Goal: Task Accomplishment & Management: Manage account settings

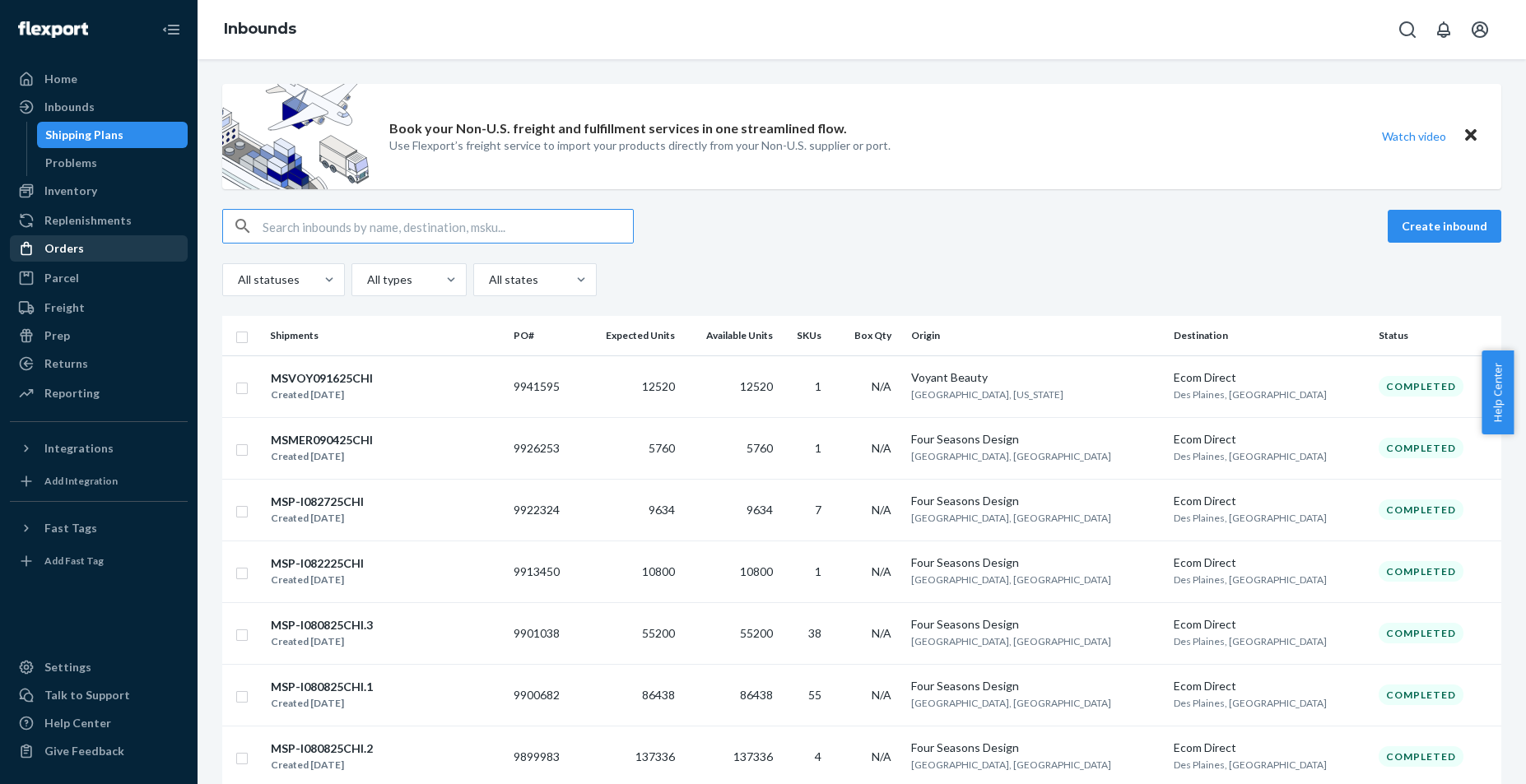
drag, startPoint x: 56, startPoint y: 250, endPoint x: 133, endPoint y: 247, distance: 77.1
click at [56, 250] on div "Orders" at bounding box center [64, 249] width 40 height 16
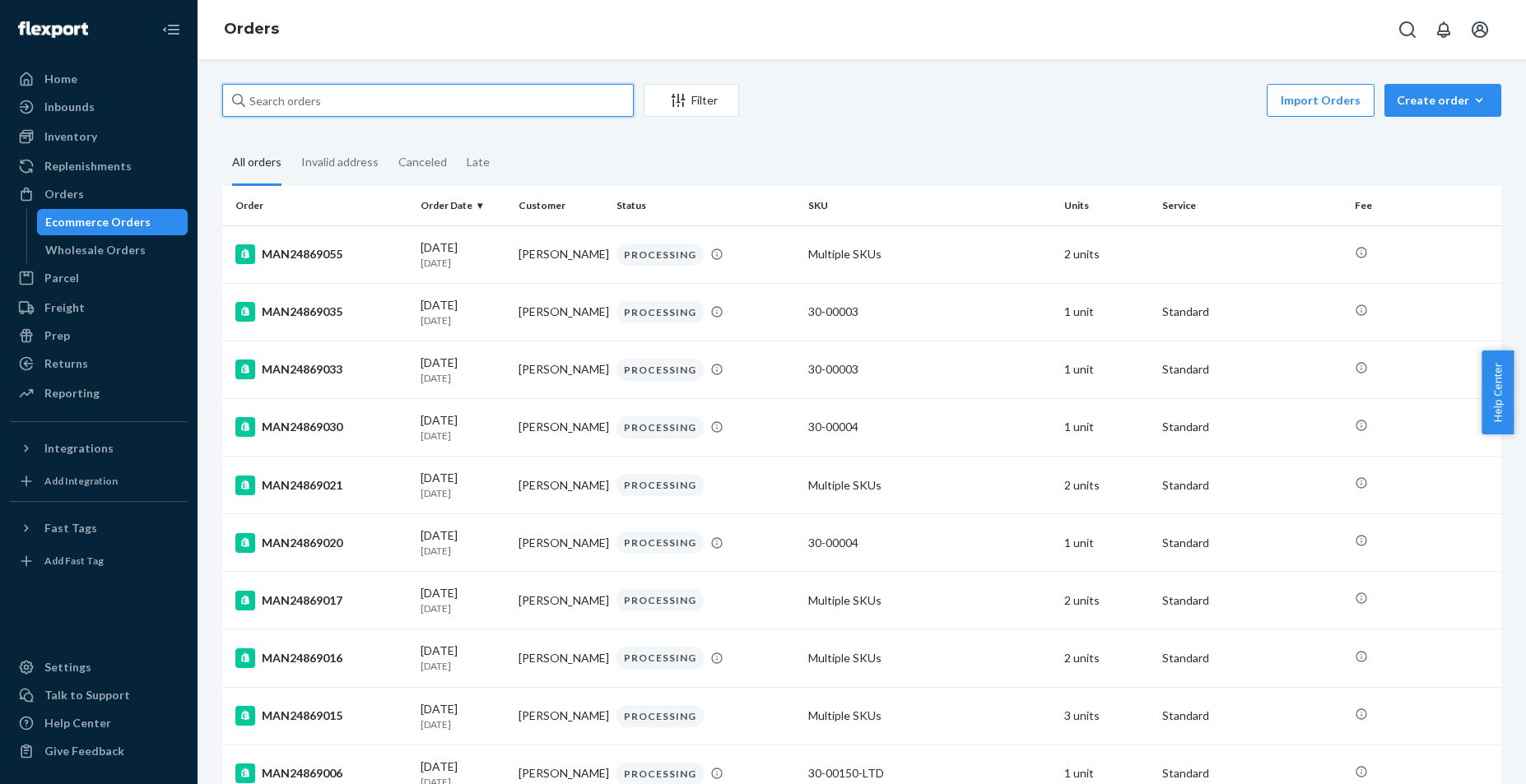
click at [300, 105] on input "text" at bounding box center [428, 100] width 412 height 33
paste input "MAN24868962"
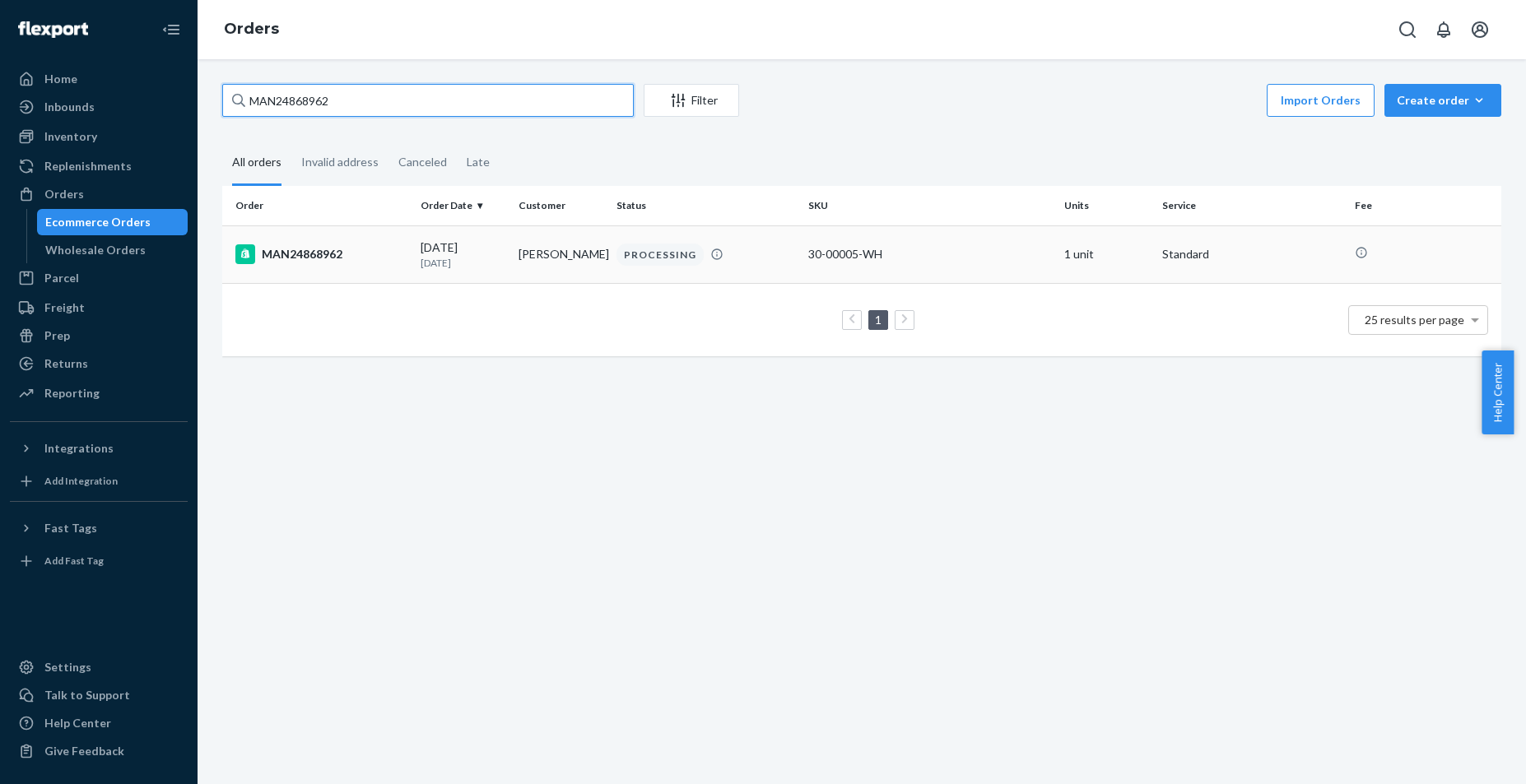
type input "MAN24868962"
click at [306, 252] on div "MAN24868962" at bounding box center [321, 254] width 172 height 20
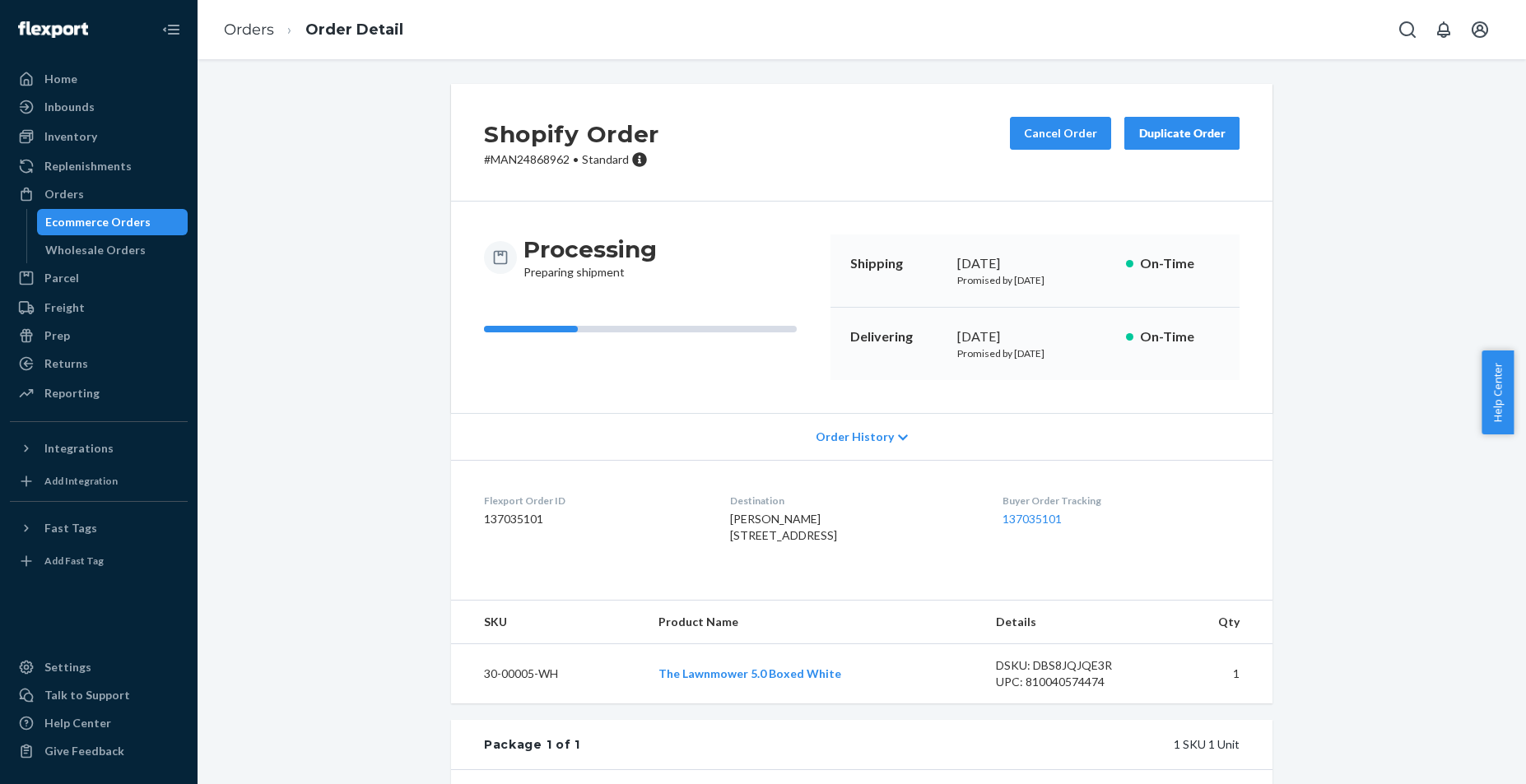
click at [898, 435] on icon at bounding box center [903, 438] width 10 height 12
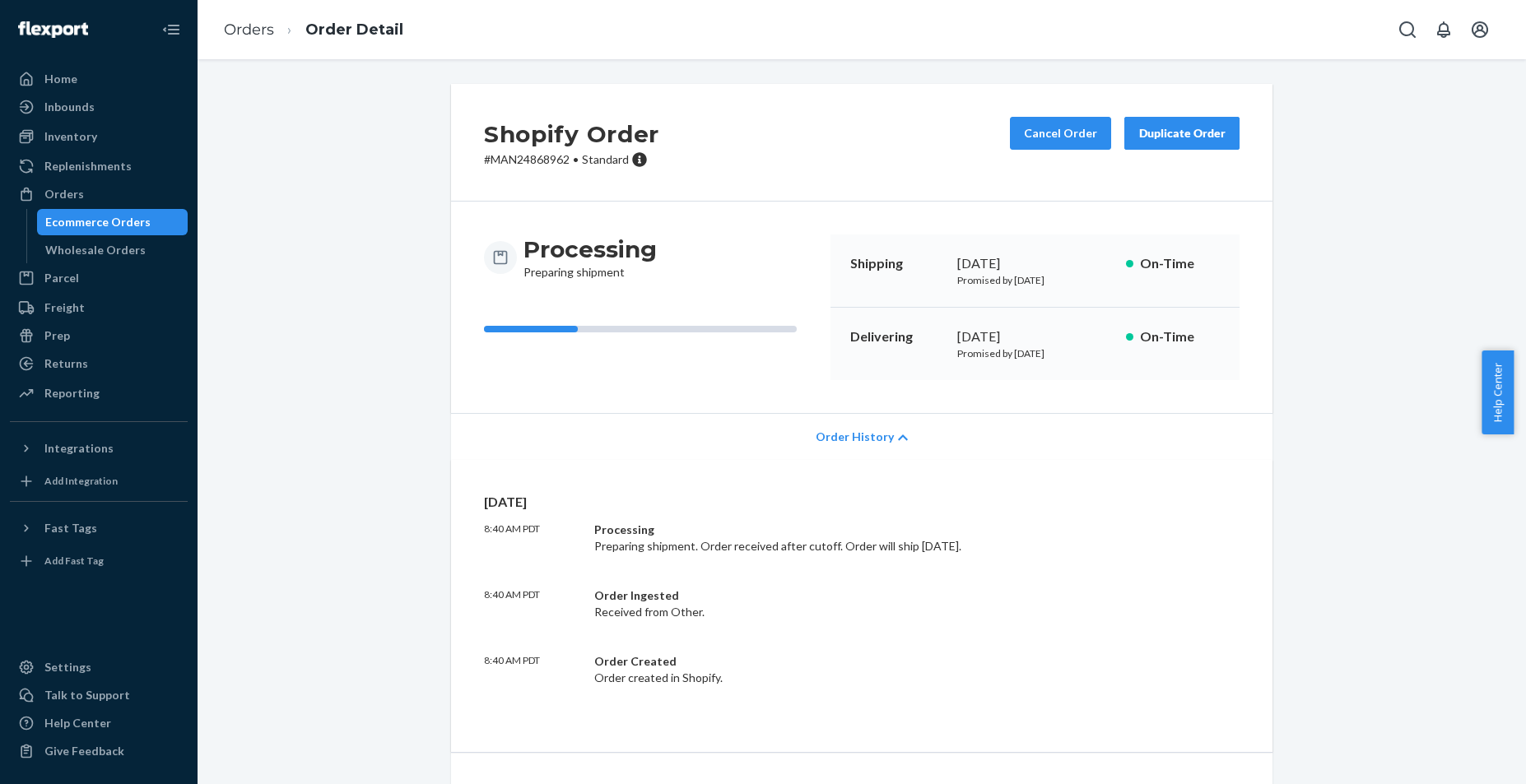
click at [898, 440] on icon at bounding box center [903, 438] width 10 height 5
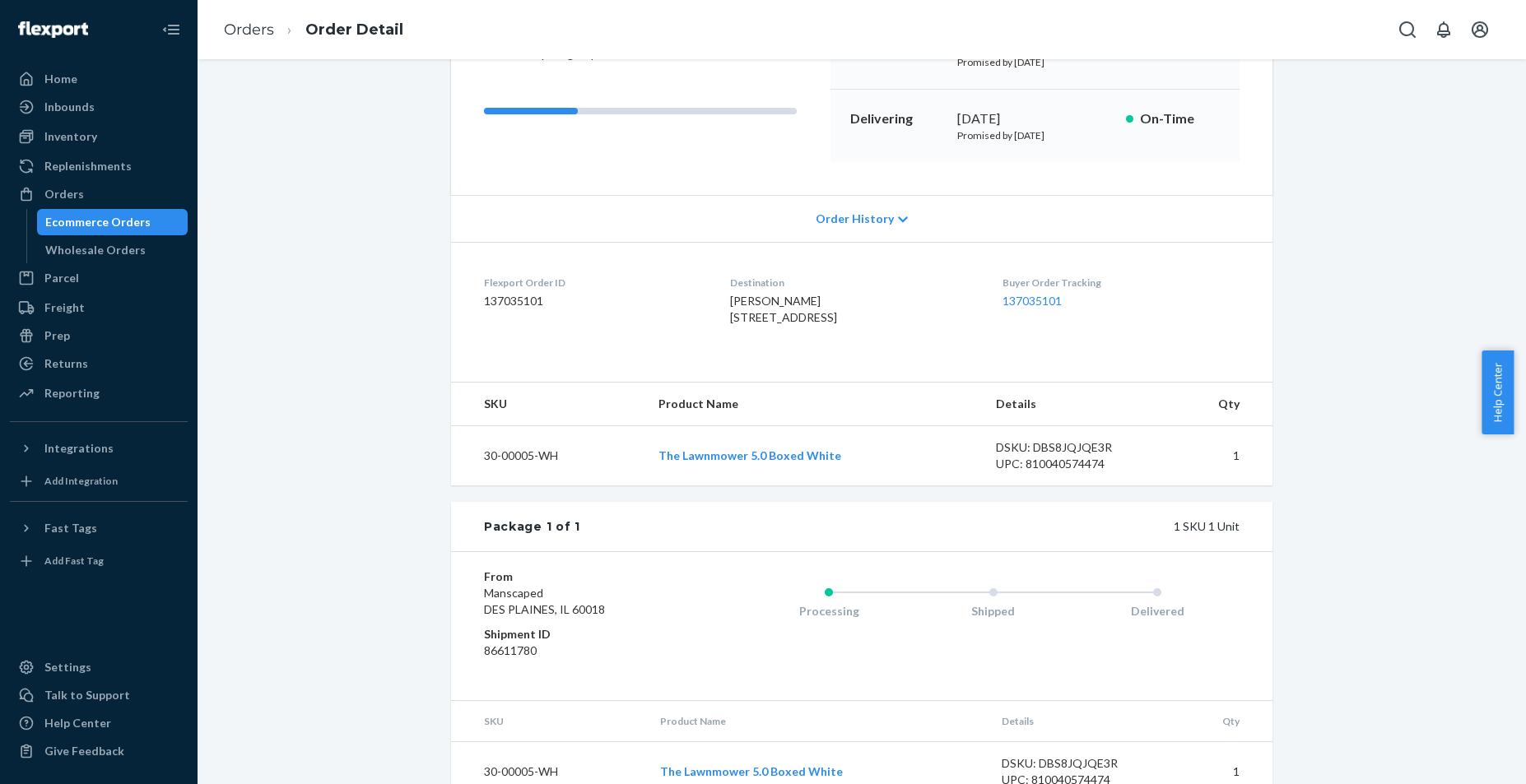
scroll to position [42, 0]
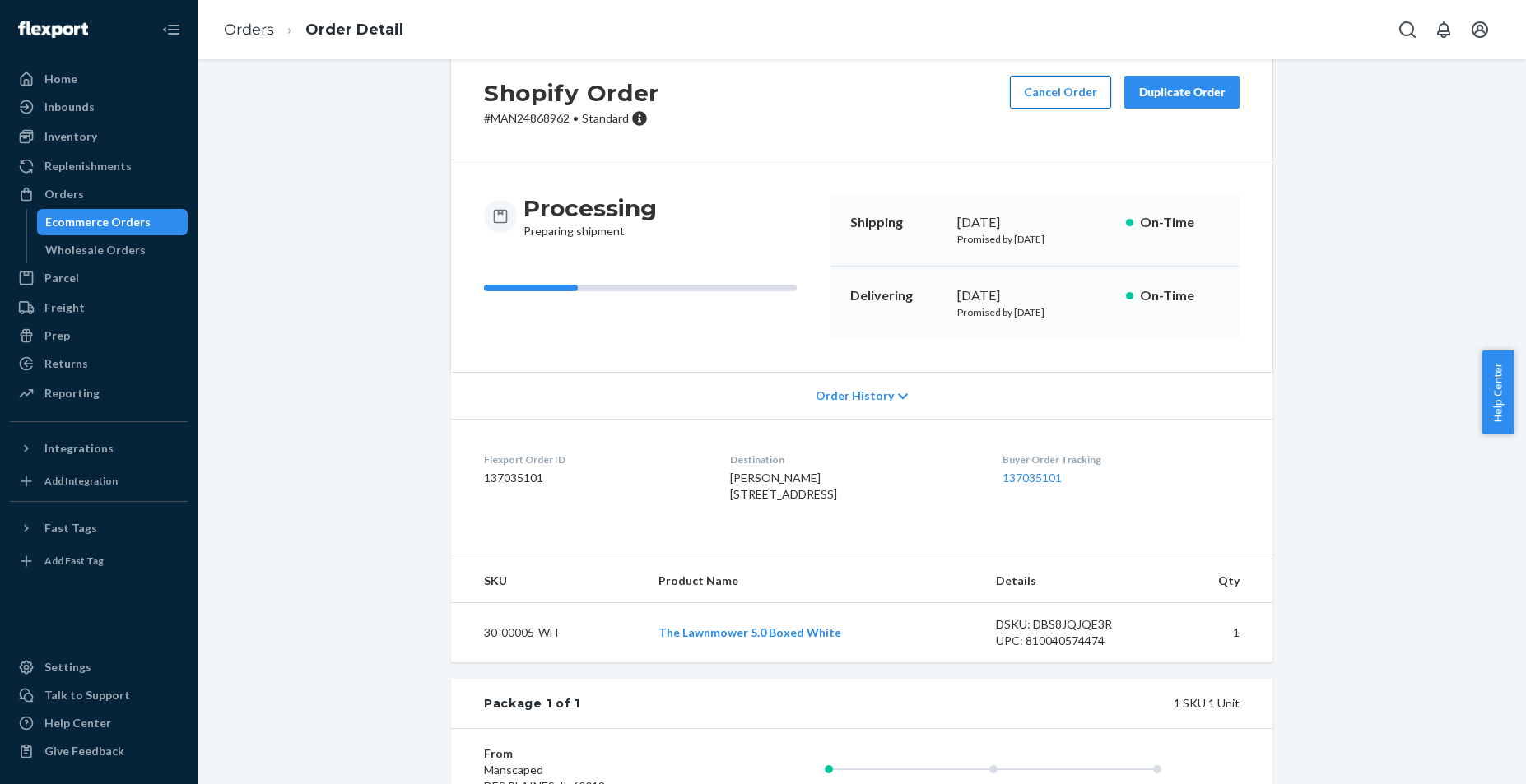
click at [1069, 88] on button "Cancel Order" at bounding box center [1061, 92] width 101 height 33
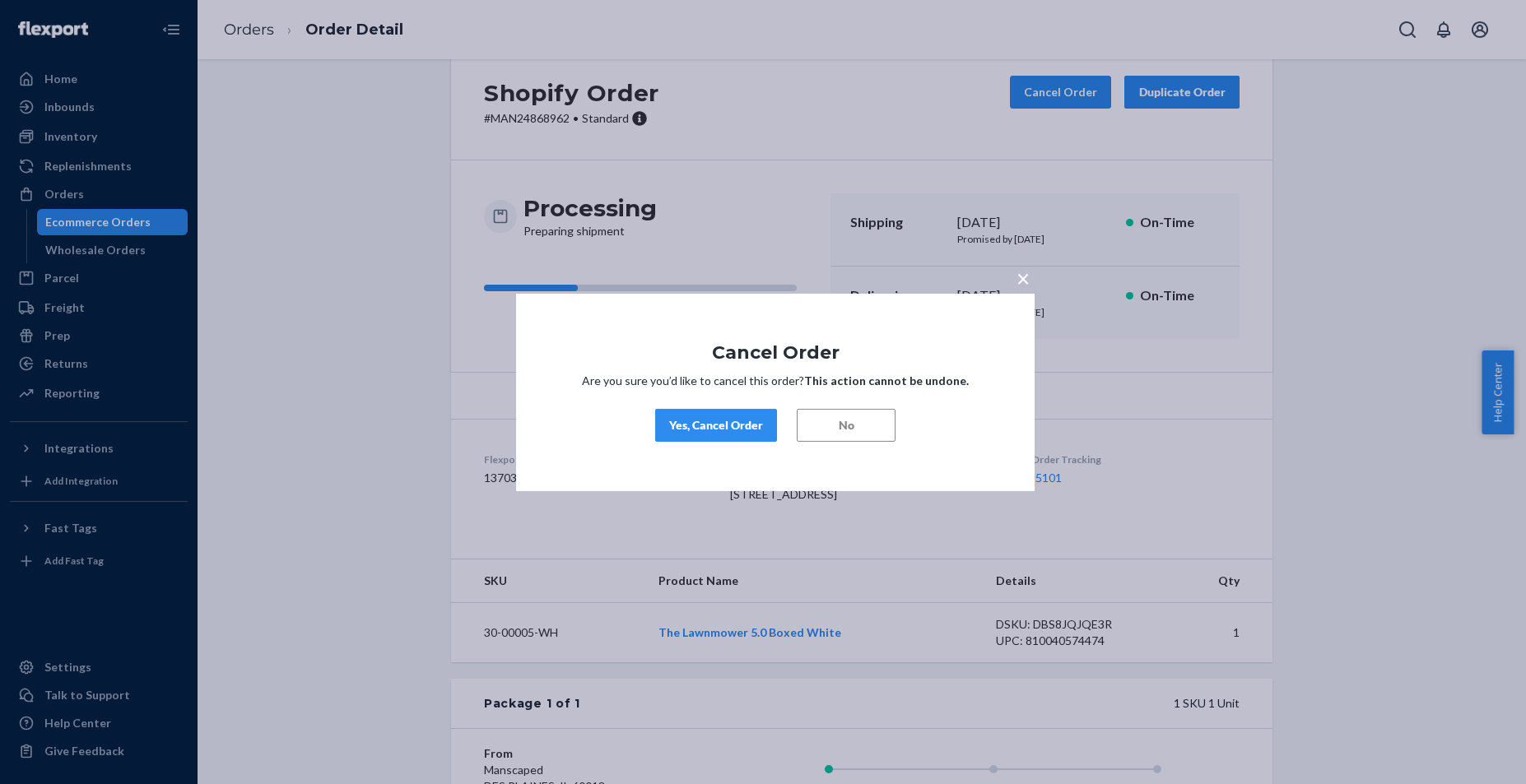
click at [713, 430] on div "Yes, Cancel Order" at bounding box center [716, 425] width 94 height 16
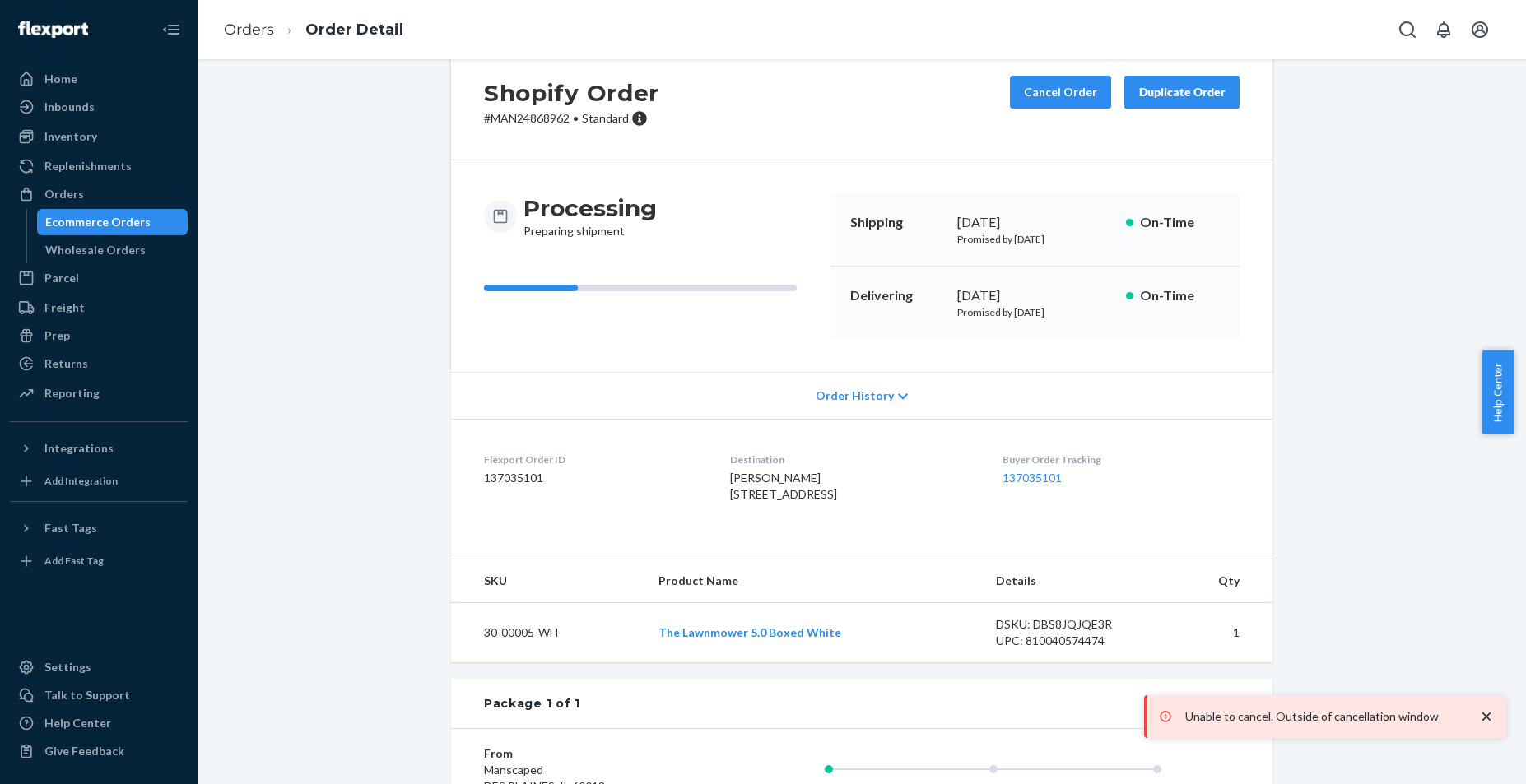
click at [1481, 716] on icon "close toast" at bounding box center [1487, 717] width 16 height 16
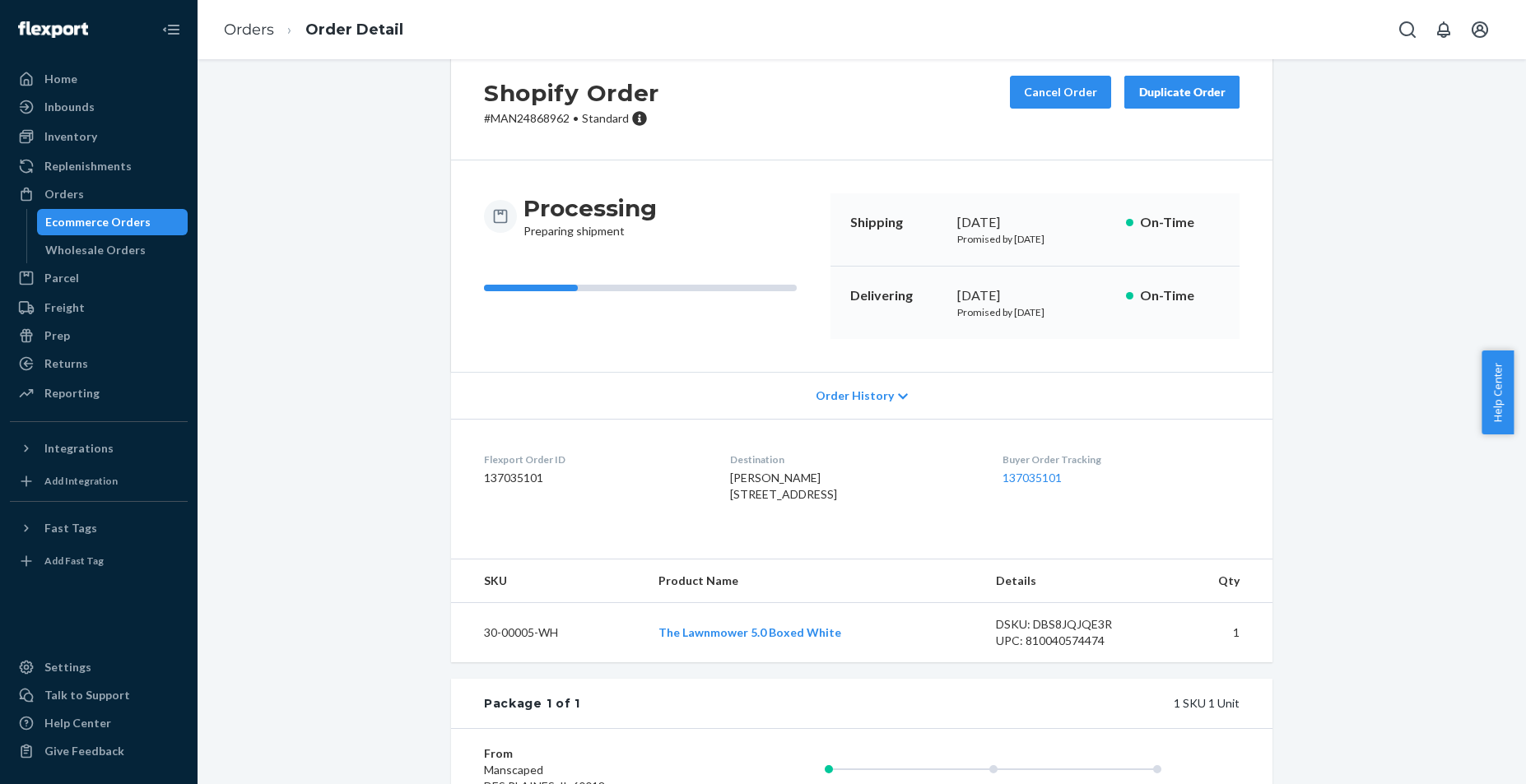
click at [791, 98] on div "Shopify Order # MAN24868962 • Standard Cancel Order Duplicate Order" at bounding box center [862, 101] width 821 height 118
click at [1036, 93] on button "Cancel Order" at bounding box center [1061, 92] width 101 height 33
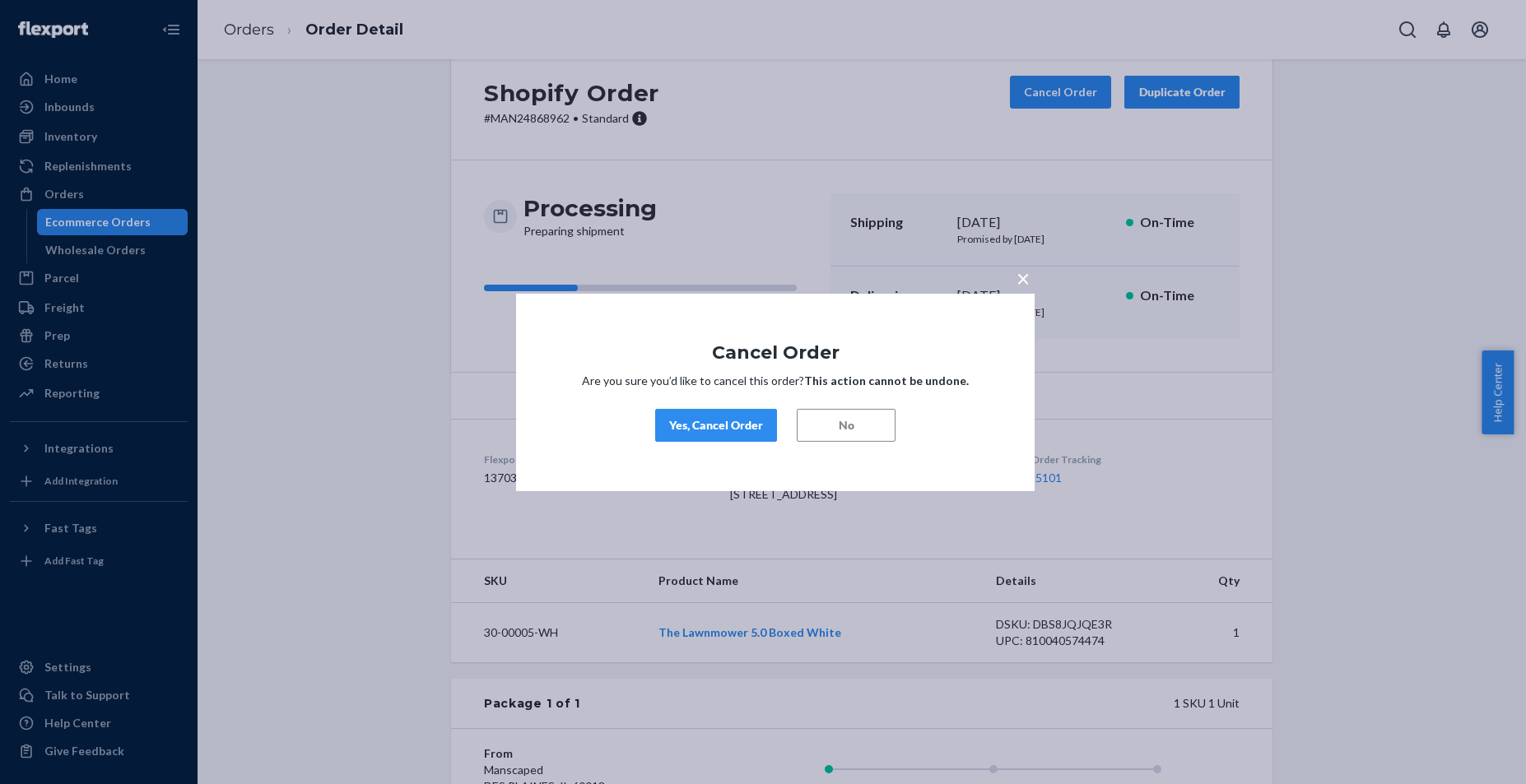
click at [818, 117] on div "× Cancel Order Are you sure you’d like to cancel this order? This action cannot…" at bounding box center [763, 392] width 1526 height 784
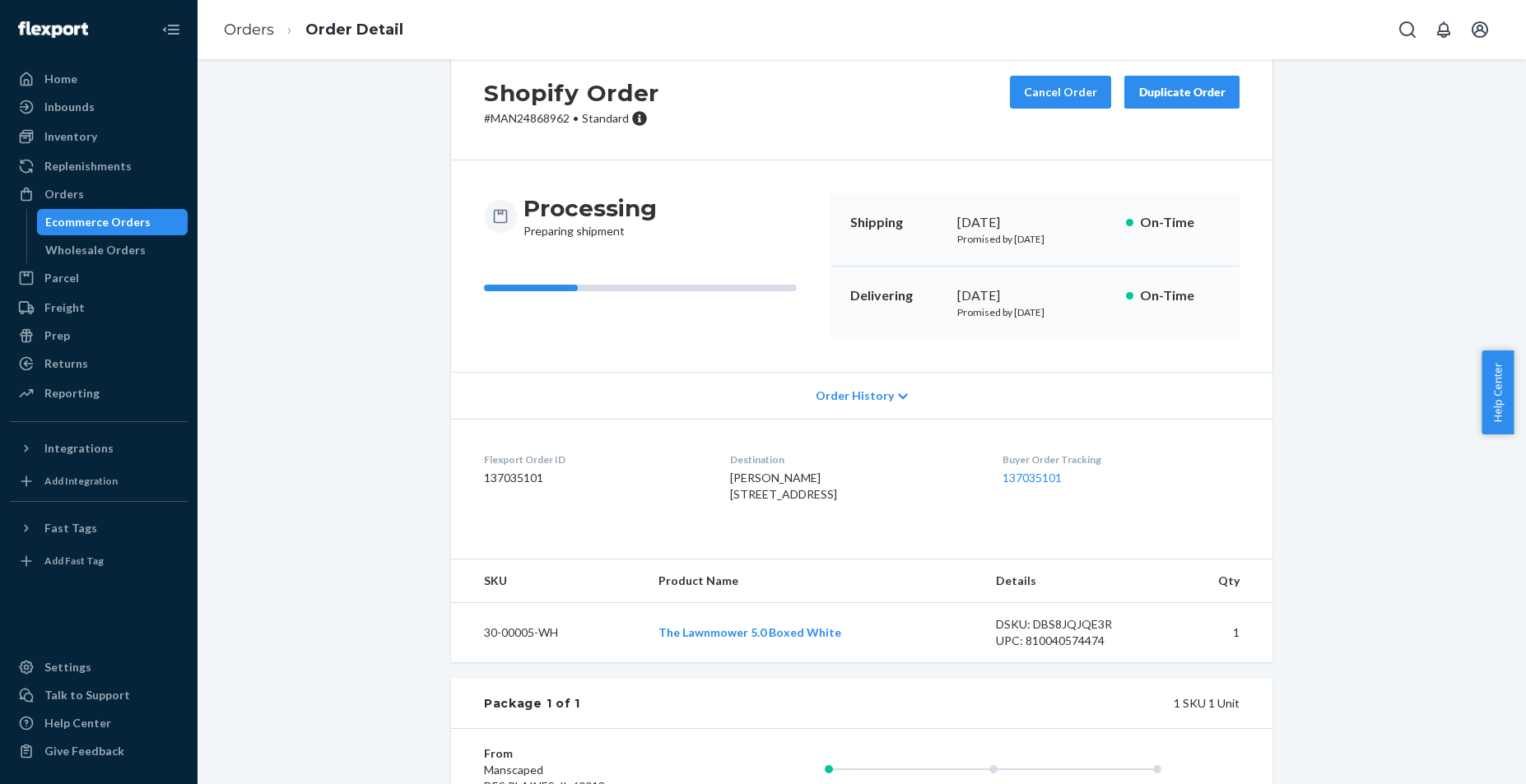
click at [345, 483] on div "Shopify Order # MAN24868962 • Standard Cancel Order Duplicate Order Processing …" at bounding box center [862, 520] width 1304 height 956
click at [1065, 96] on button "Cancel Order" at bounding box center [1061, 92] width 101 height 33
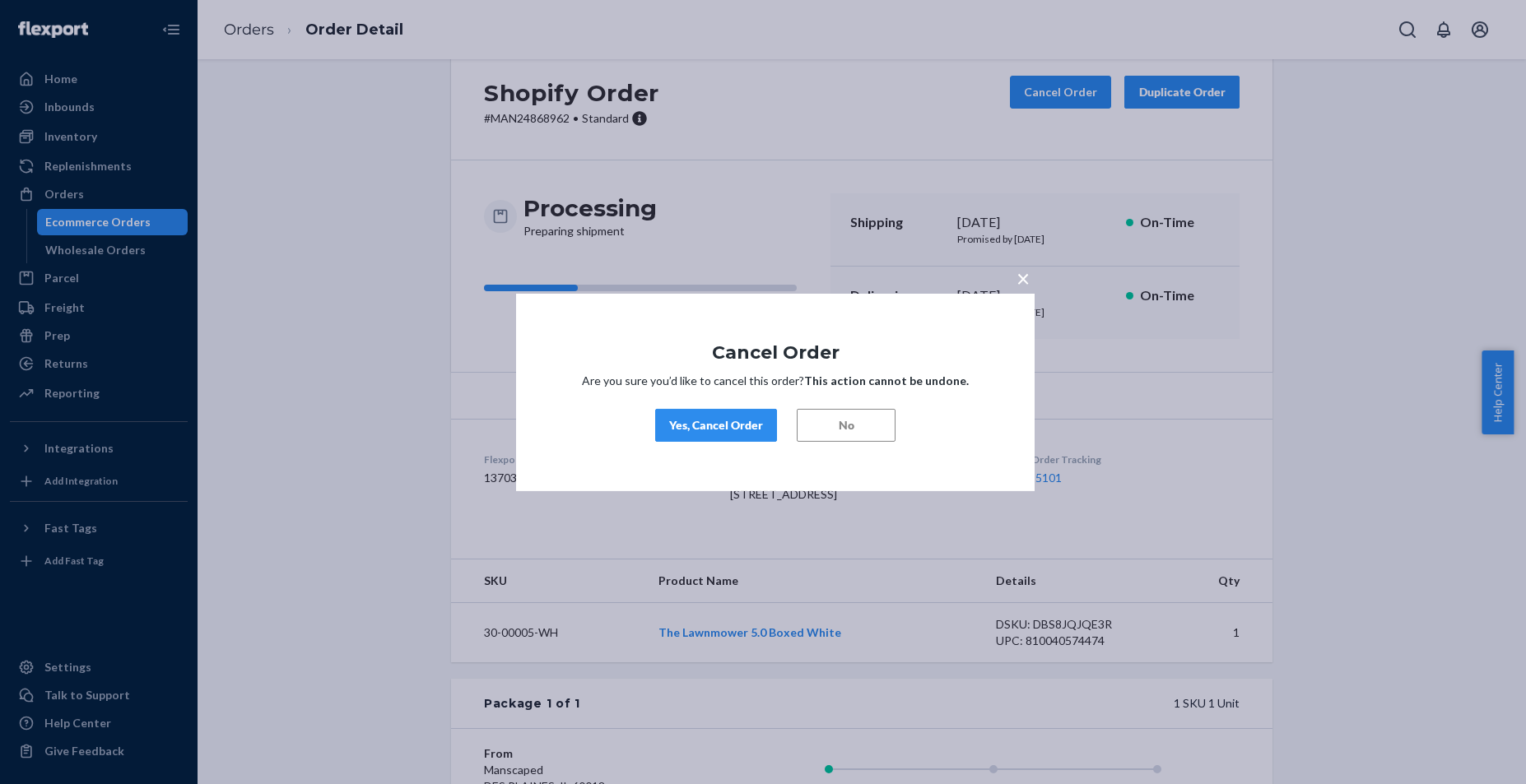
click at [719, 429] on div "Yes, Cancel Order" at bounding box center [716, 425] width 94 height 16
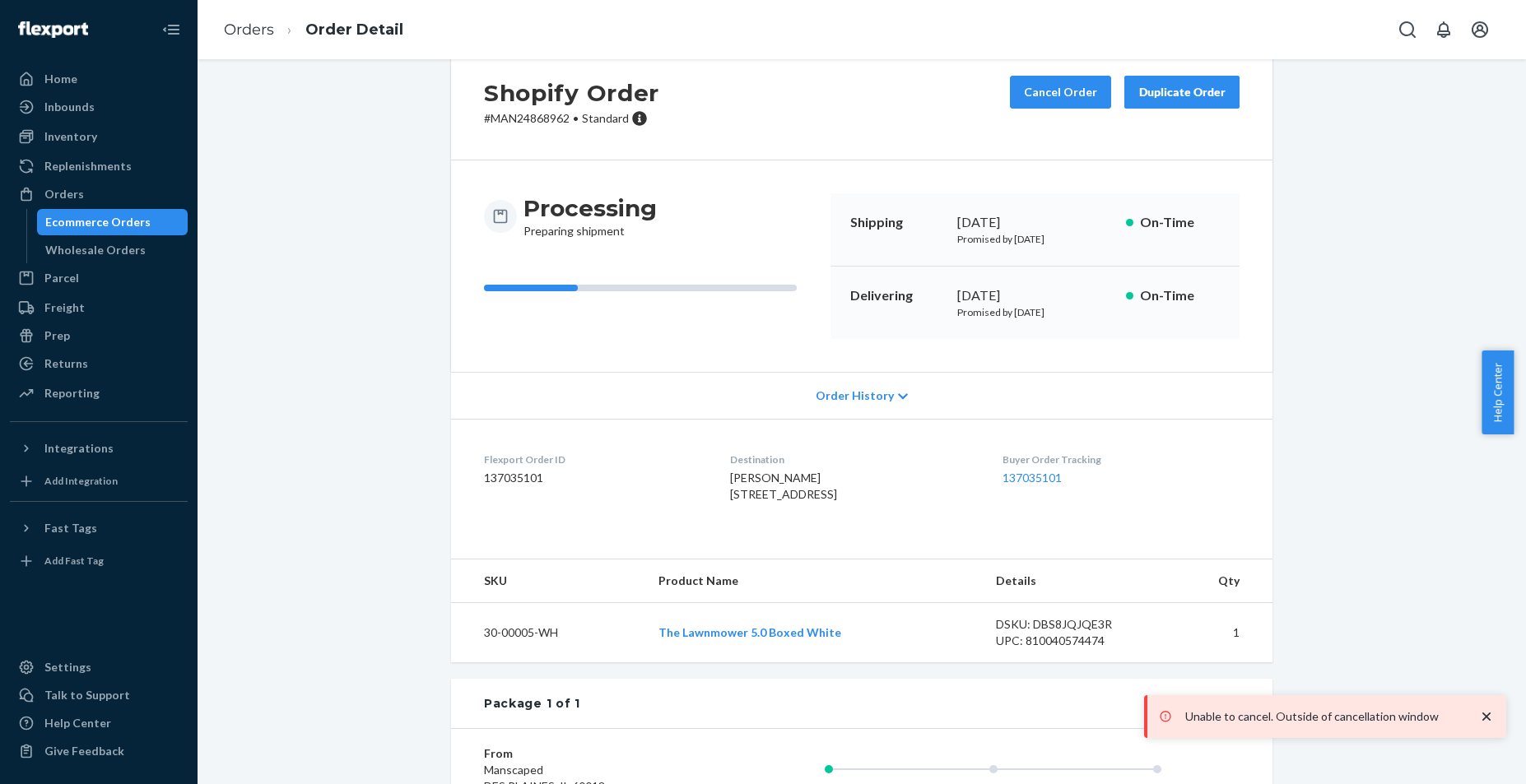
click at [1489, 718] on icon "close toast" at bounding box center [1487, 717] width 16 height 16
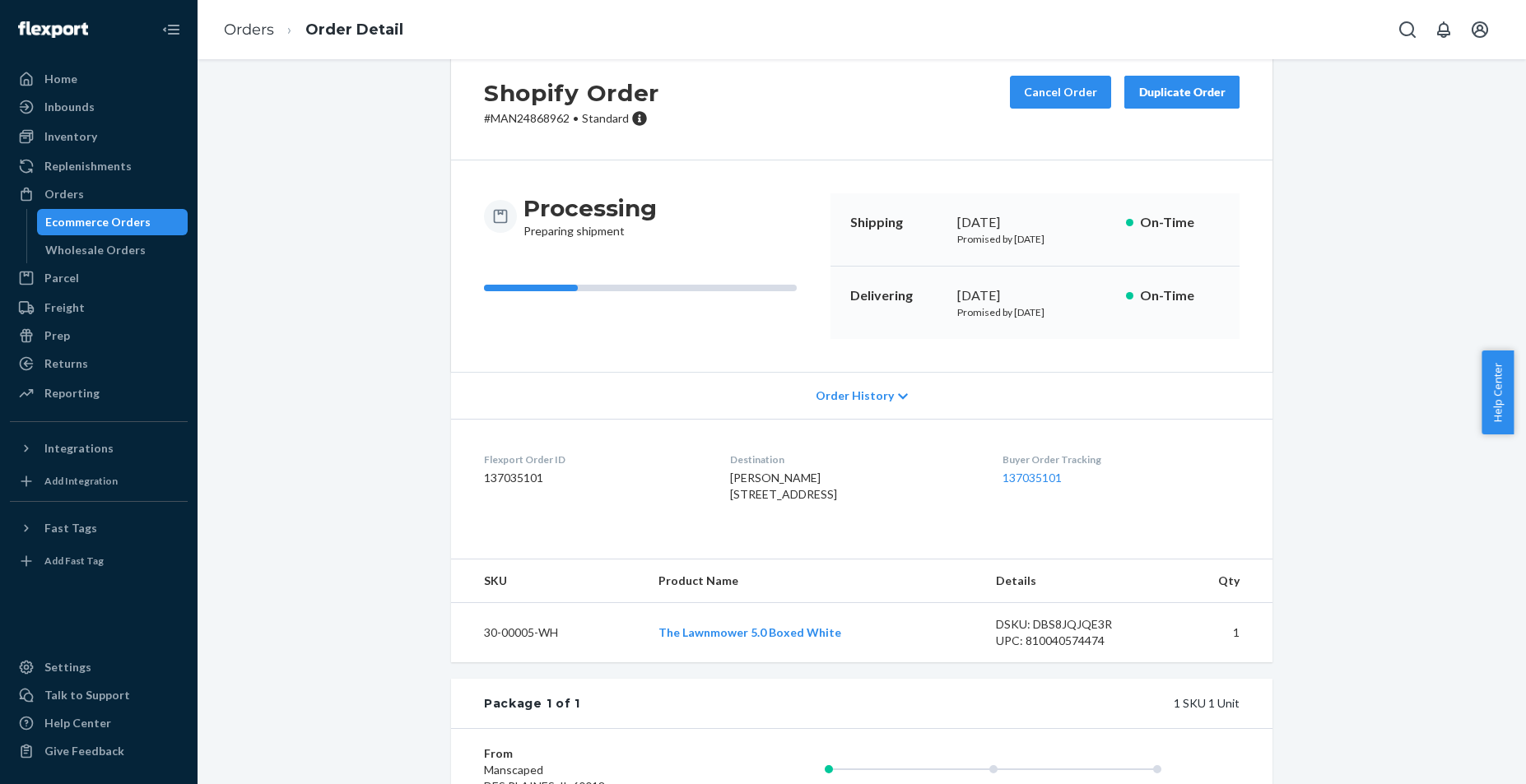
click at [346, 438] on div "Shopify Order # MAN24868962 • Standard Cancel Order Duplicate Order Processing …" at bounding box center [862, 520] width 1304 height 956
